Goal: Transaction & Acquisition: Purchase product/service

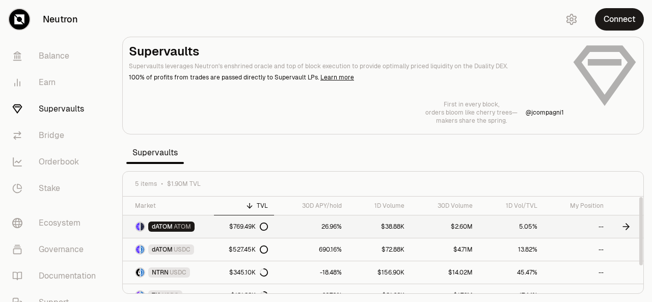
click at [324, 223] on link "26.96%" at bounding box center [311, 226] width 74 height 22
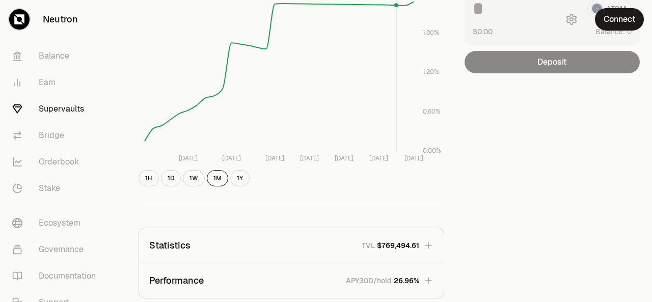
scroll to position [173, 0]
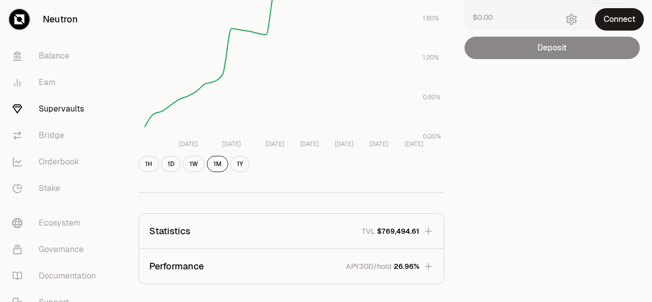
click at [148, 163] on button "1H" at bounding box center [148, 164] width 20 height 16
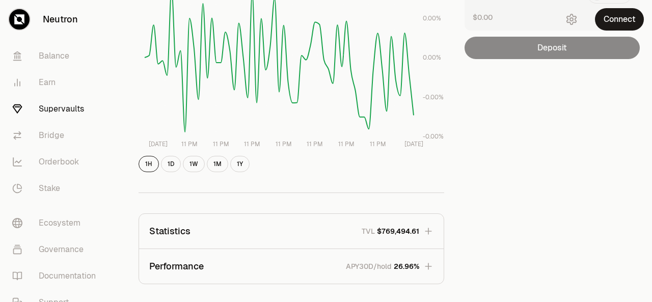
click at [167, 163] on button "1D" at bounding box center [171, 164] width 20 height 16
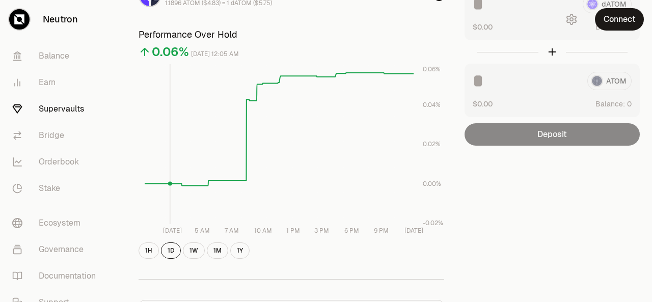
scroll to position [88, 0]
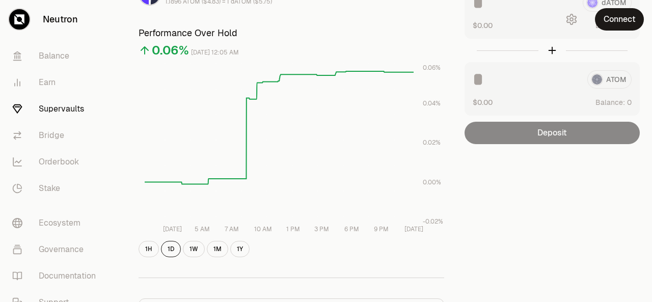
click at [190, 250] on button "1W" at bounding box center [194, 249] width 22 height 16
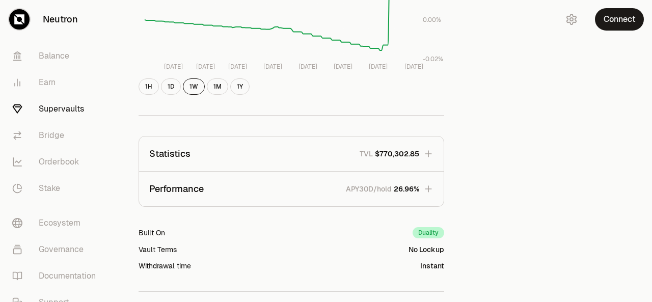
scroll to position [251, 0]
click at [430, 188] on icon "button" at bounding box center [428, 188] width 7 height 7
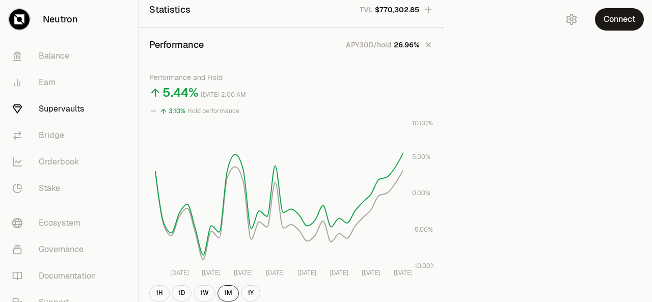
scroll to position [424, 0]
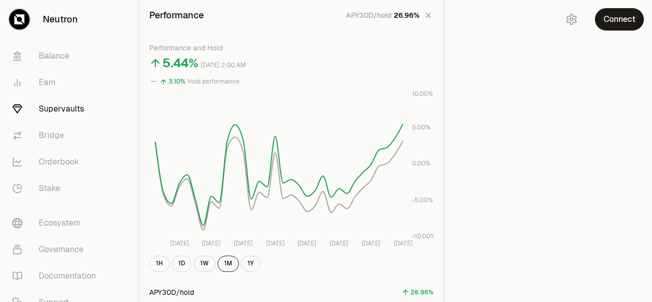
click at [71, 278] on link "Documentation" at bounding box center [57, 276] width 106 height 26
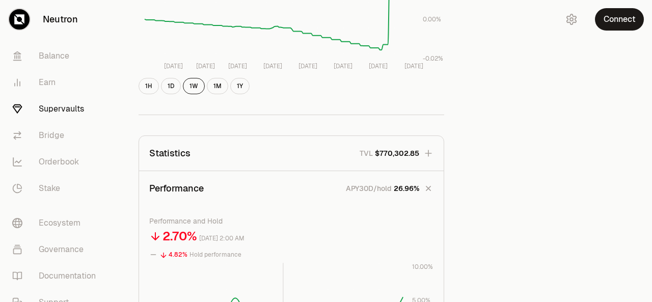
scroll to position [0, 0]
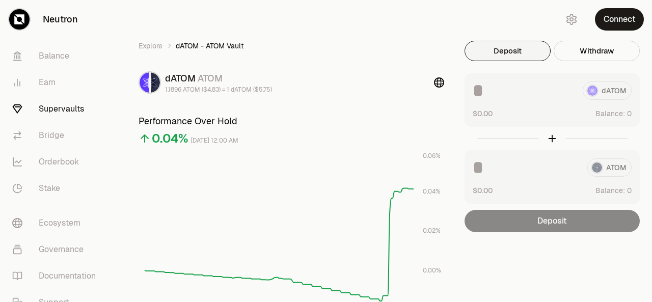
click at [52, 105] on link "Supervaults" at bounding box center [57, 109] width 106 height 26
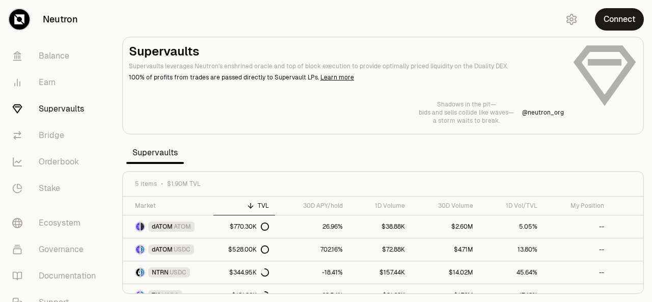
click at [328, 75] on link "Learn more" at bounding box center [337, 77] width 34 height 8
click at [627, 247] on icon at bounding box center [625, 249] width 10 height 10
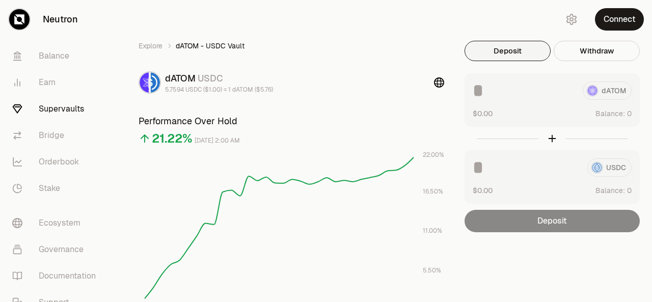
click at [612, 23] on button "Connect" at bounding box center [619, 19] width 49 height 22
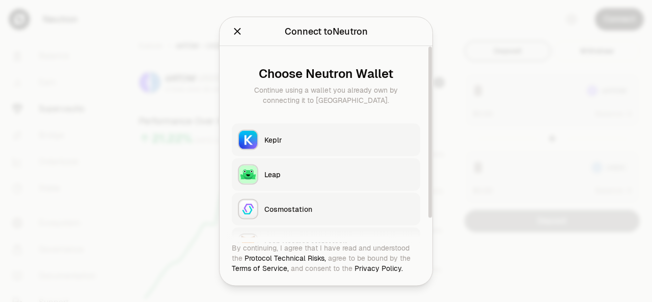
click at [315, 137] on div "Keplr" at bounding box center [339, 139] width 150 height 10
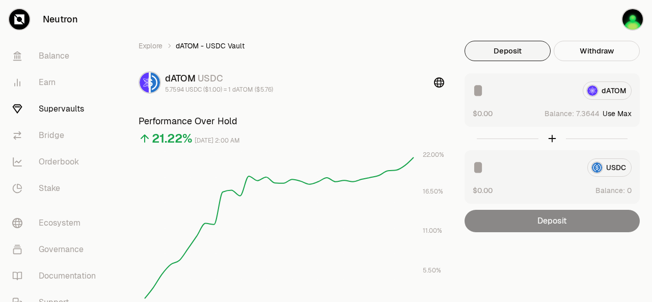
click at [619, 109] on button "Use Max" at bounding box center [616, 113] width 29 height 10
type input "********"
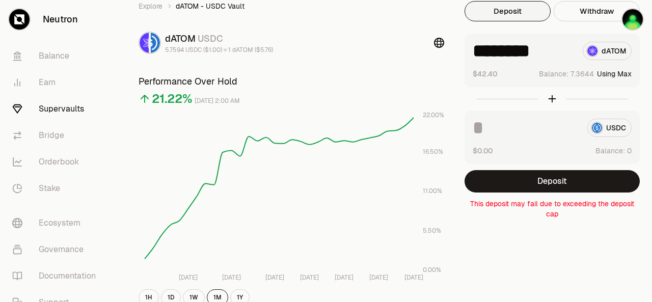
scroll to position [23, 0]
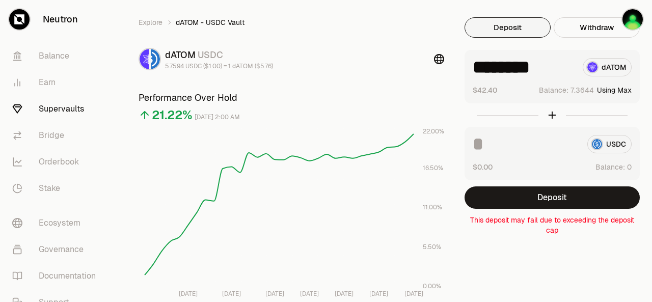
click at [601, 16] on icon "button" at bounding box center [601, 19] width 12 height 12
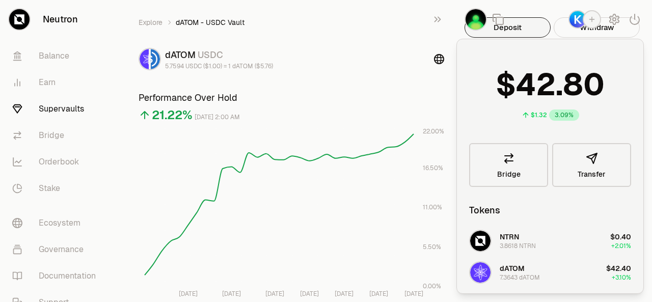
click at [632, 16] on icon "button" at bounding box center [634, 19] width 12 height 12
